Goal: Transaction & Acquisition: Download file/media

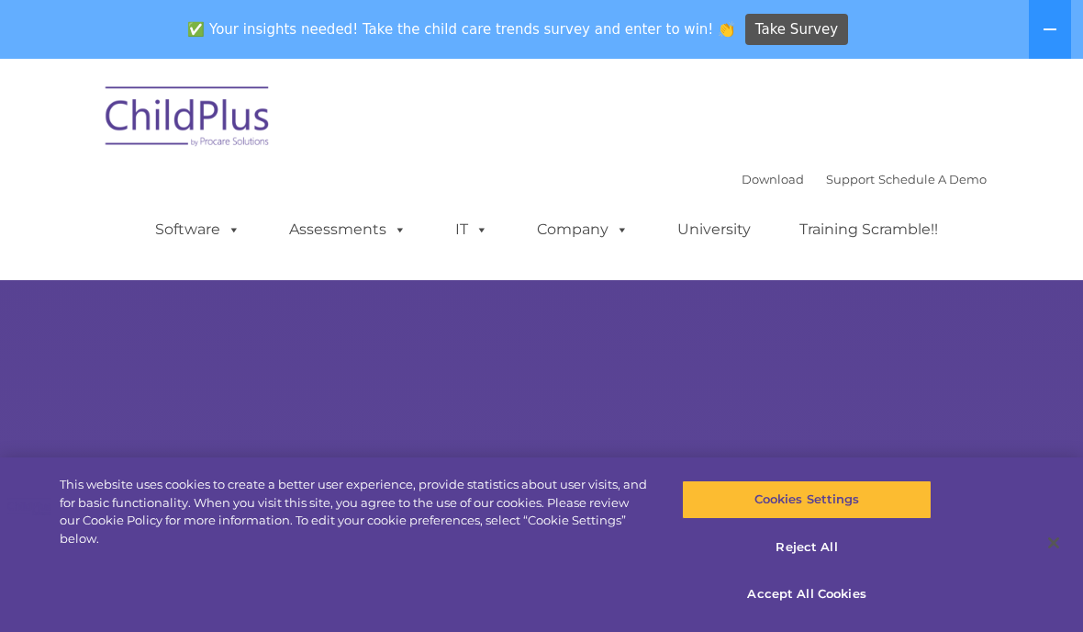
select select "MEDIUM"
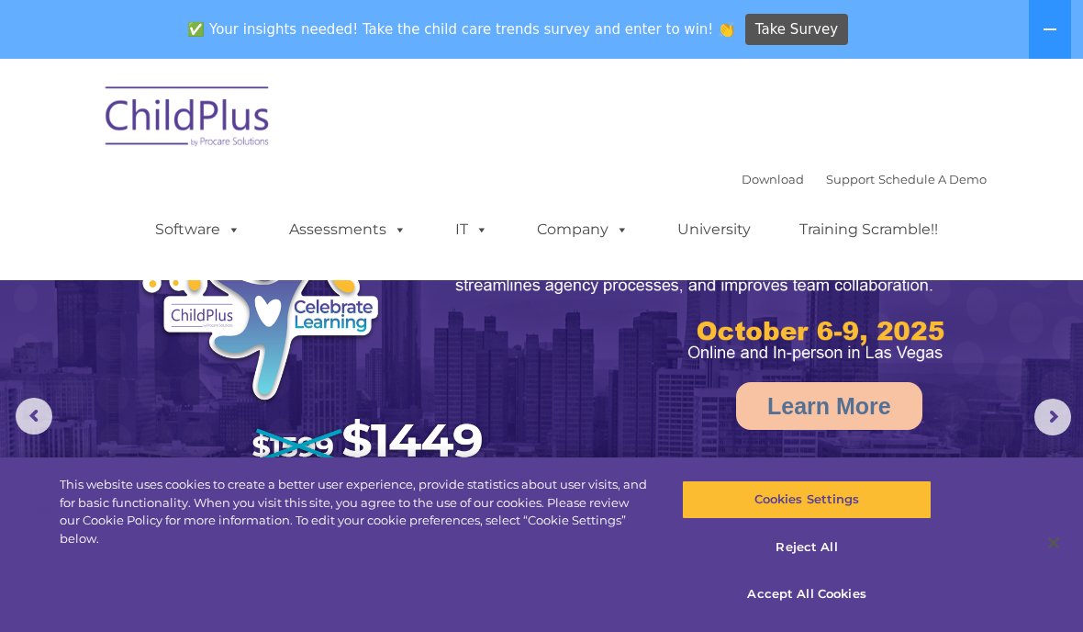
click at [227, 97] on img at bounding box center [188, 119] width 184 height 92
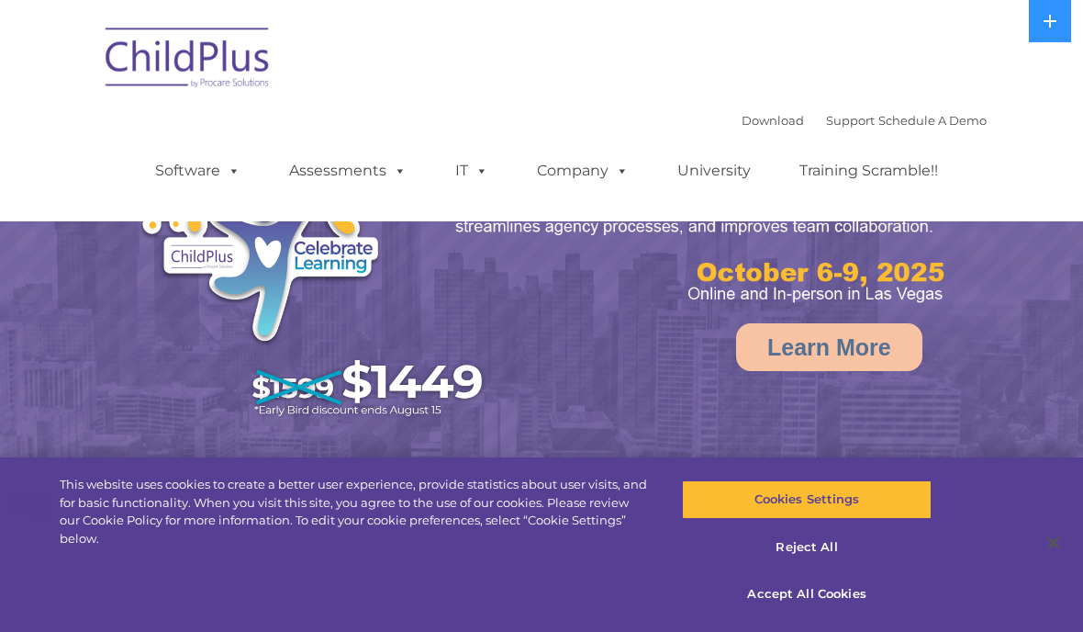
select select "MEDIUM"
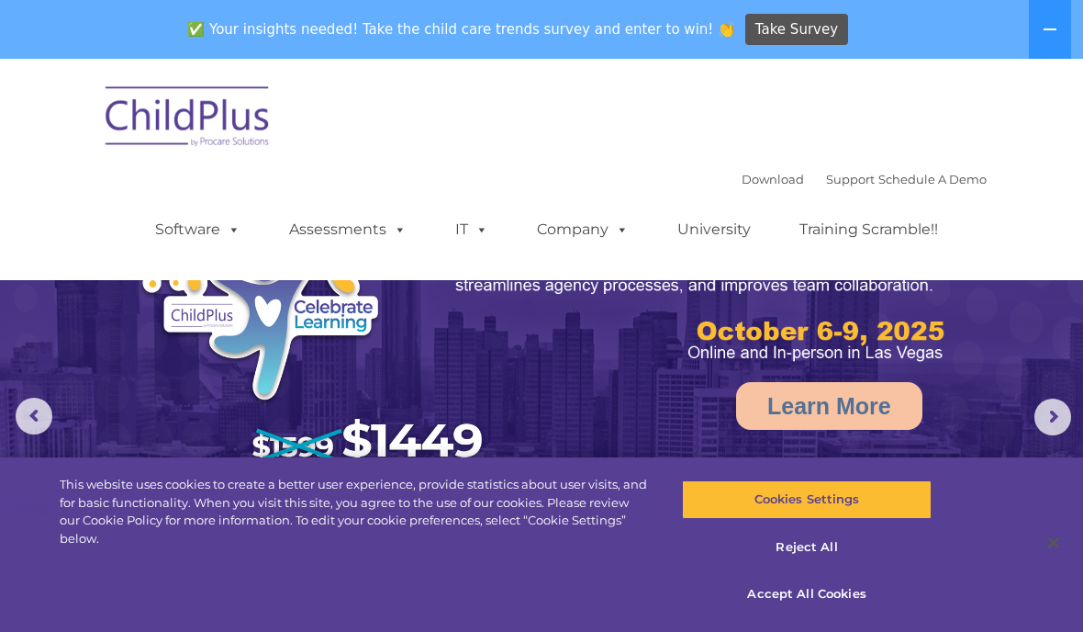
click at [237, 115] on img at bounding box center [188, 119] width 184 height 92
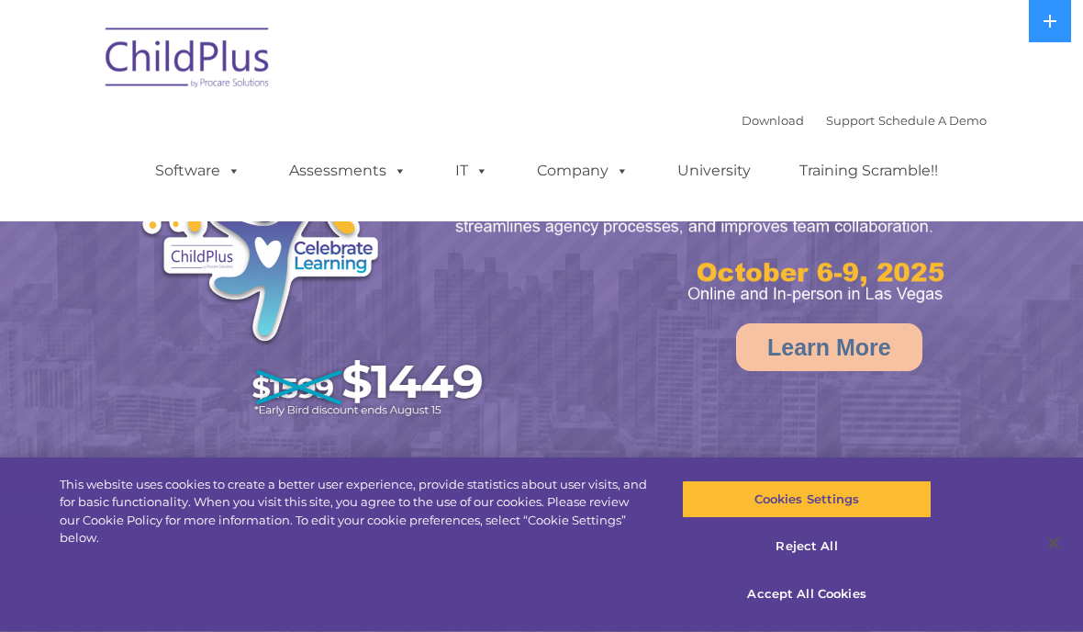
select select "MEDIUM"
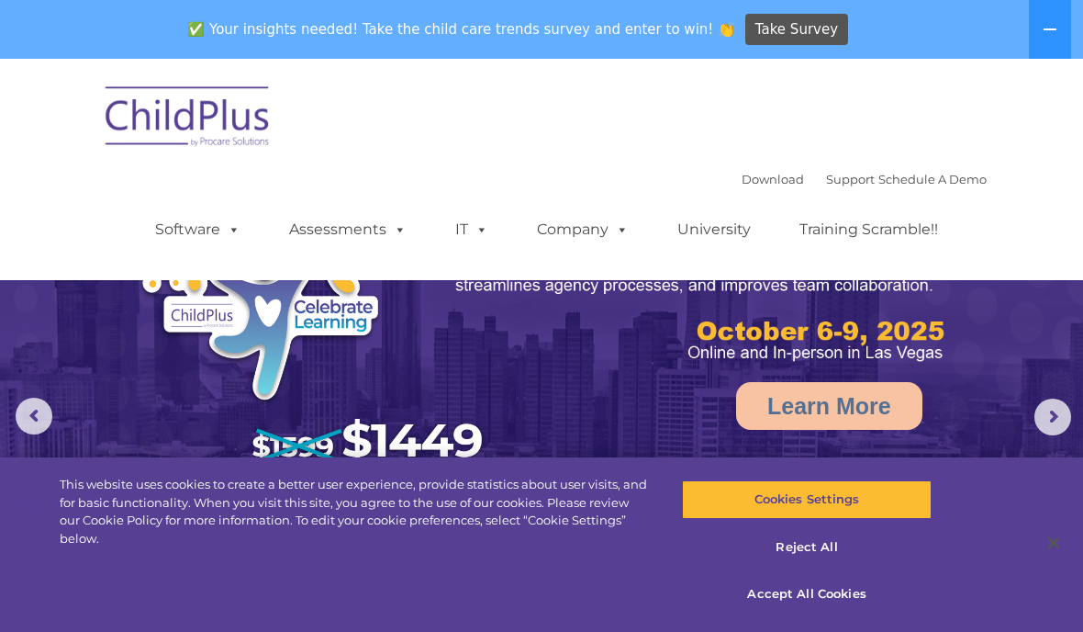
click at [236, 125] on img at bounding box center [188, 119] width 184 height 92
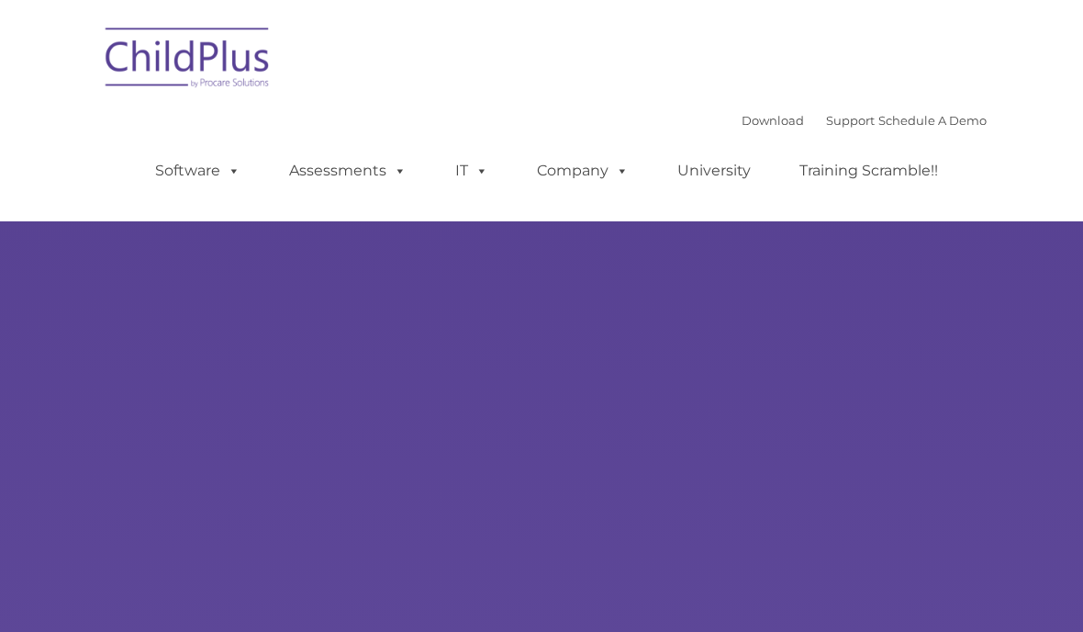
click at [267, 222] on div "Learn More Request a Demo The Future of ChildPlus is Here! Boost your productiv…" at bounding box center [541, 340] width 1083 height 681
click at [1069, 600] on div "Learn More Request a Demo The Future of ChildPlus is Here! Boost your productiv…" at bounding box center [541, 340] width 1083 height 681
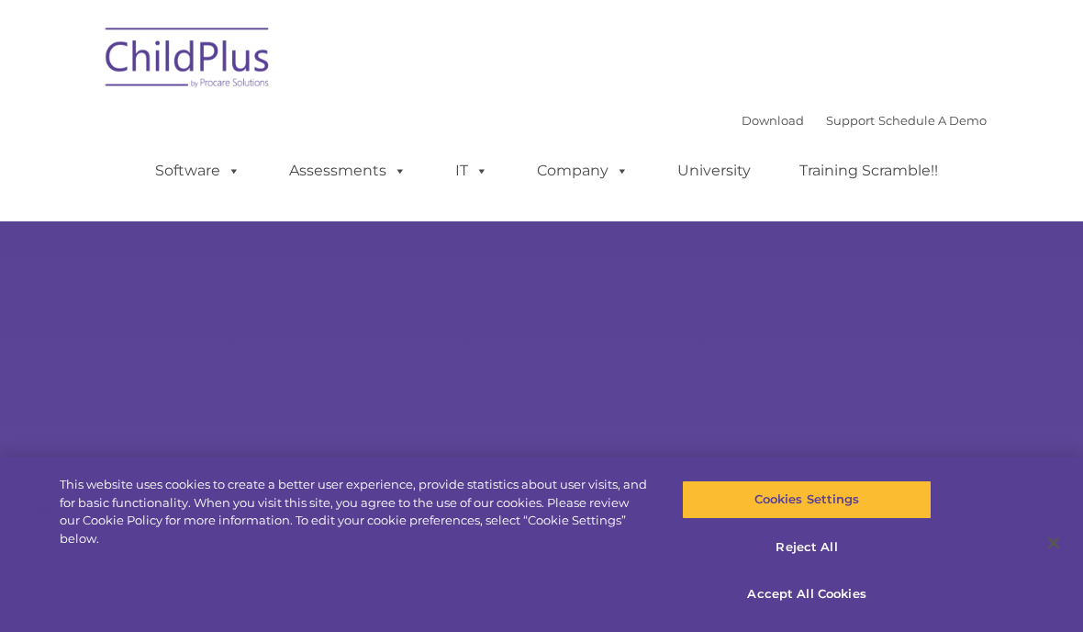
type input ""
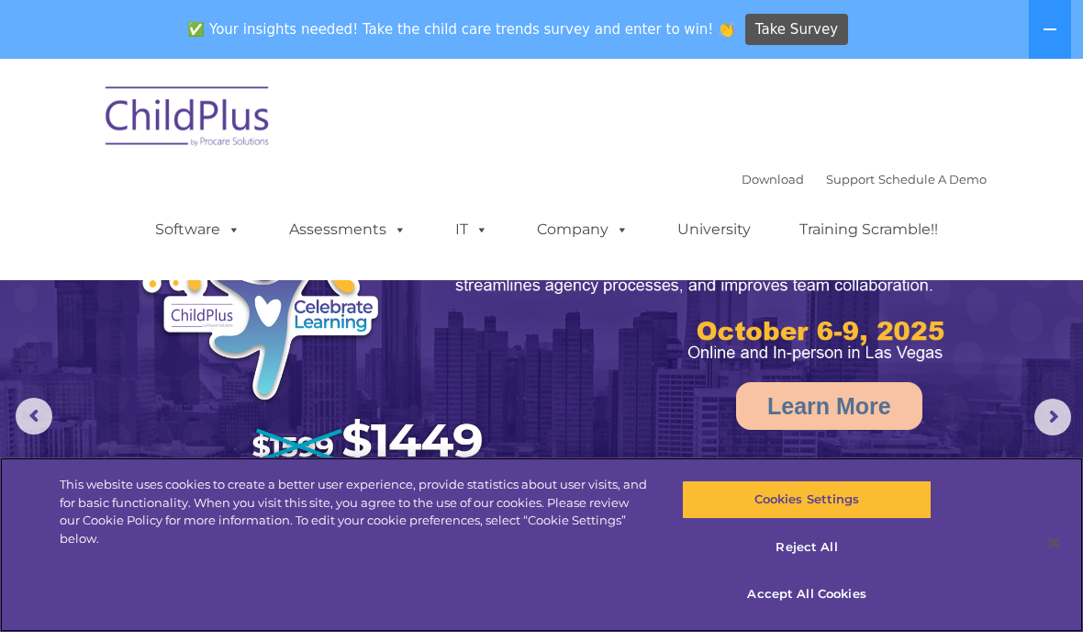
select select "MEDIUM"
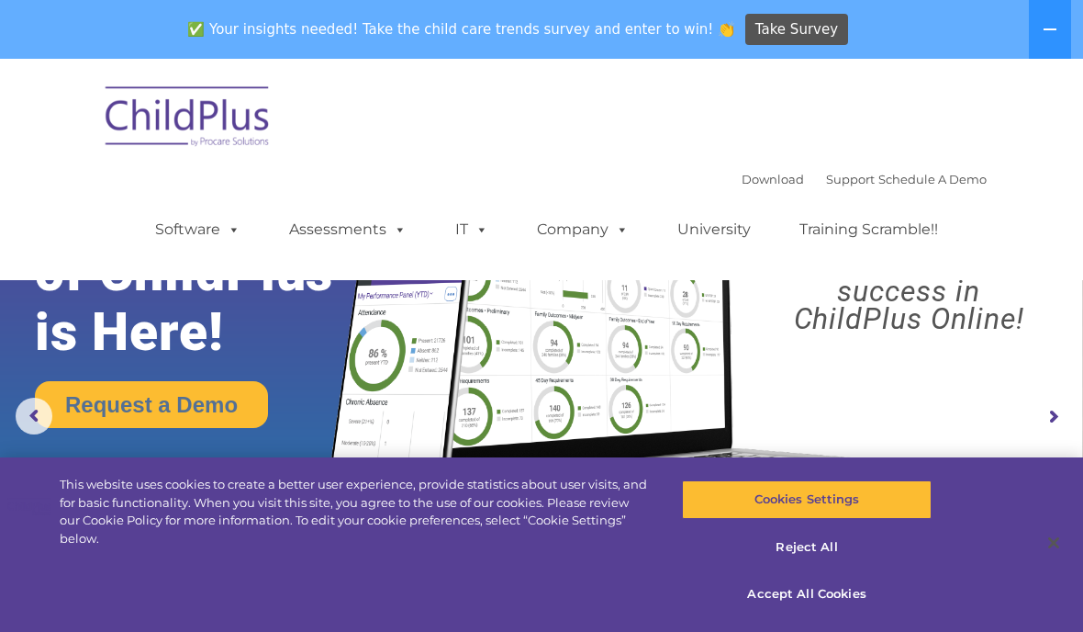
click at [753, 157] on div "Download Support | Schedule A Demo  MENU MENU Software ChildPlus: The original…" at bounding box center [541, 170] width 890 height 194
click at [744, 176] on link "Download" at bounding box center [773, 179] width 62 height 15
